Goal: Task Accomplishment & Management: Manage account settings

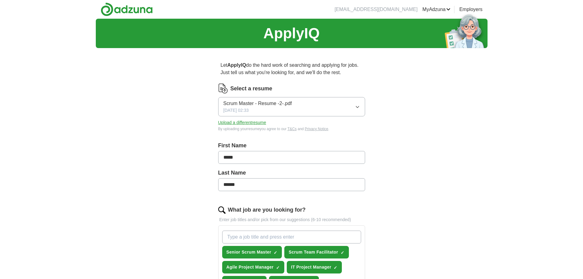
click at [355, 109] on button "Scrum Master - Resume -2-.pdf [DATE] 02:33" at bounding box center [291, 106] width 147 height 19
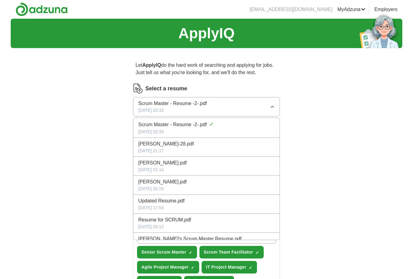
click at [228, 104] on button "Scrum Master - Resume -2-.pdf [DATE] 02:33" at bounding box center [206, 106] width 147 height 19
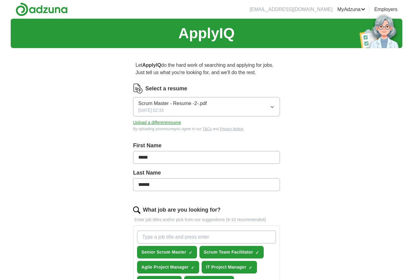
click at [0, 0] on link "Resumes" at bounding box center [0, 0] width 0 height 0
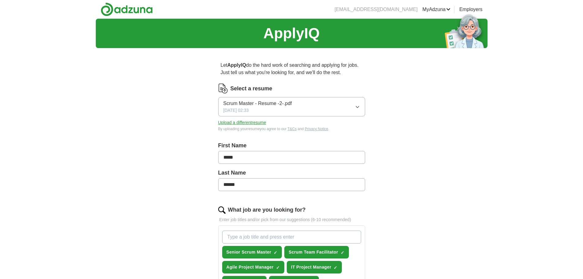
click at [357, 105] on icon "button" at bounding box center [357, 106] width 5 height 5
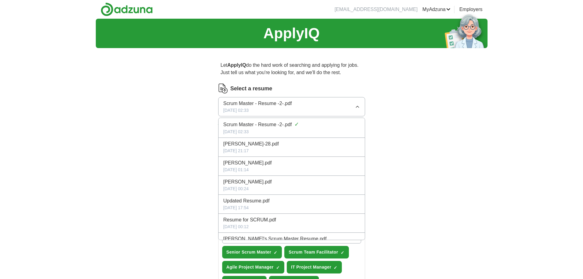
scroll to position [31, 0]
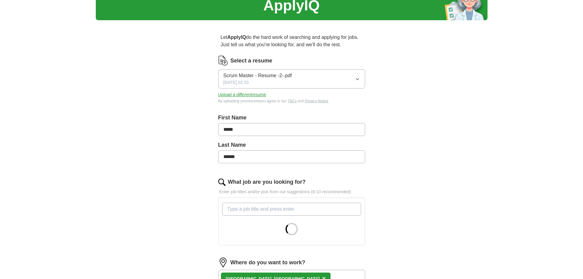
click at [356, 78] on icon "button" at bounding box center [357, 78] width 5 height 5
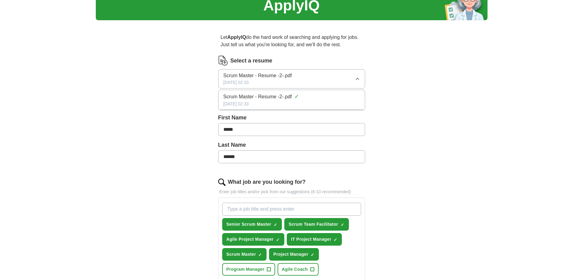
click at [401, 91] on div "ApplyIQ Let ApplyIQ do the hard work of searching and applying for jobs. Just t…" at bounding box center [292, 210] width 392 height 439
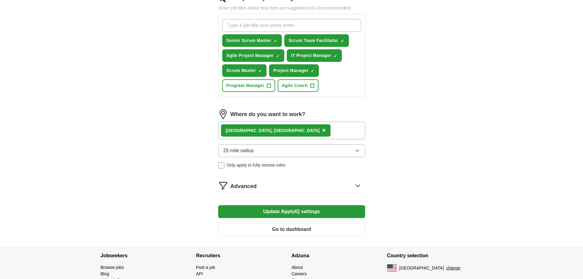
scroll to position [242, 0]
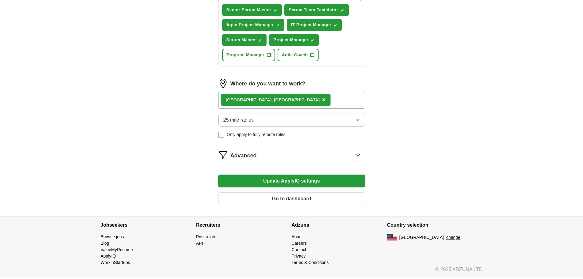
click at [341, 178] on button "Update ApplyIQ settings" at bounding box center [291, 180] width 147 height 13
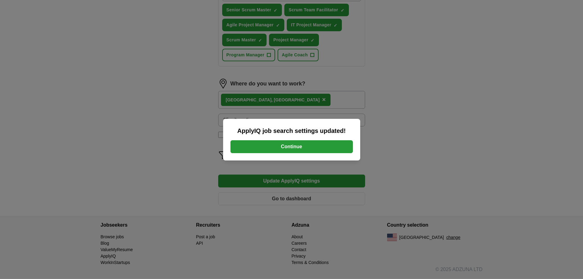
click at [333, 147] on button "Continue" at bounding box center [291, 146] width 122 height 13
